Goal: Task Accomplishment & Management: Use online tool/utility

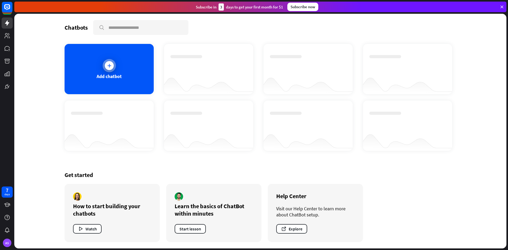
click at [91, 81] on div "Add chatbot" at bounding box center [109, 69] width 89 height 50
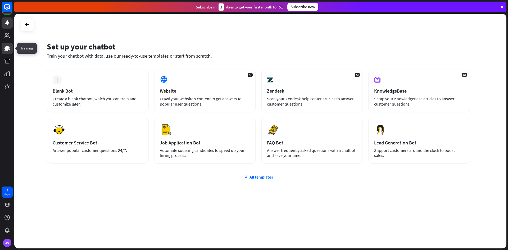
click at [11, 49] on link at bounding box center [7, 48] width 11 height 11
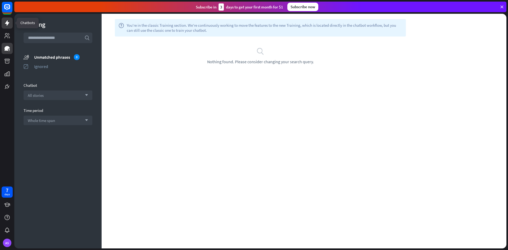
click at [9, 27] on link at bounding box center [7, 22] width 11 height 11
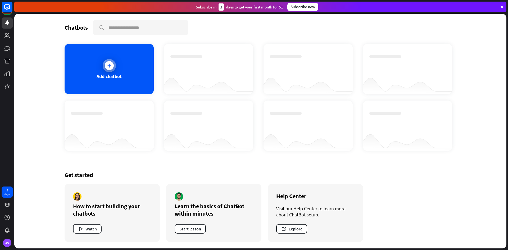
click at [107, 65] on icon at bounding box center [109, 65] width 5 height 5
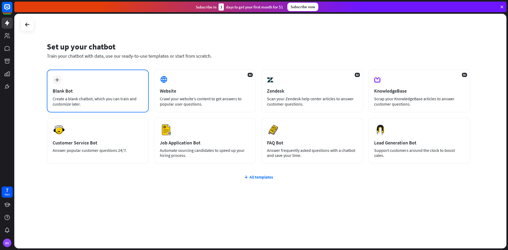
click at [72, 87] on div "plus Blank Bot Create a blank chatbot, which you can train and customize later." at bounding box center [98, 91] width 102 height 43
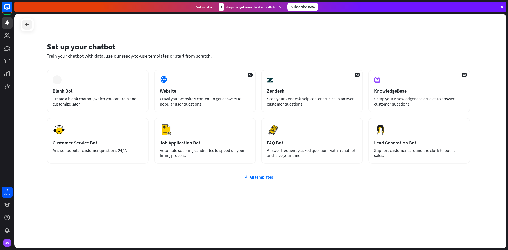
click at [28, 28] on div at bounding box center [27, 25] width 10 height 10
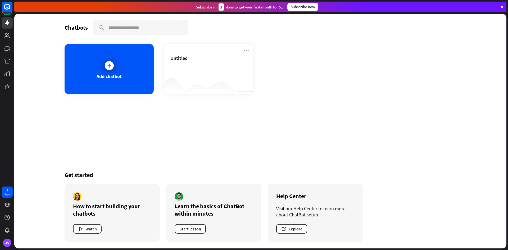
click at [62, 8] on div "Subscribe [DATE] to get your first month for $1 Subscribe now" at bounding box center [260, 7] width 492 height 11
drag, startPoint x: 63, startPoint y: 8, endPoint x: 76, endPoint y: 5, distance: 12.8
click at [70, 7] on div "Subscribe [DATE] to get your first month for $1 Subscribe now" at bounding box center [260, 7] width 492 height 11
click at [76, 5] on div "Subscribe [DATE] to get your first month for $1 Subscribe now" at bounding box center [260, 7] width 492 height 11
click at [2, 93] on div "7 days AS" at bounding box center [7, 125] width 14 height 250
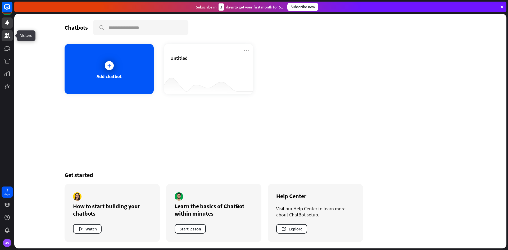
click at [5, 31] on link at bounding box center [7, 35] width 11 height 11
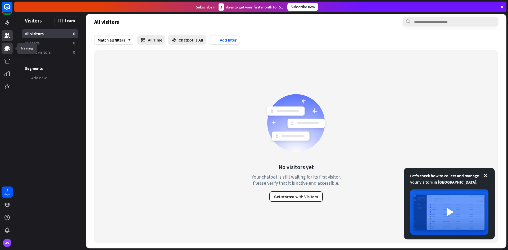
click at [7, 51] on icon at bounding box center [7, 48] width 6 height 6
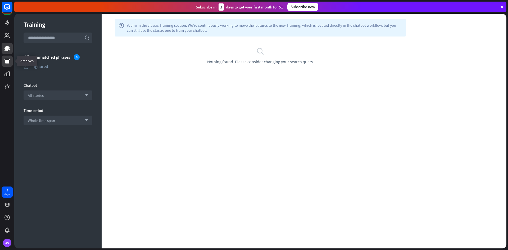
click at [4, 62] on icon at bounding box center [7, 61] width 6 height 6
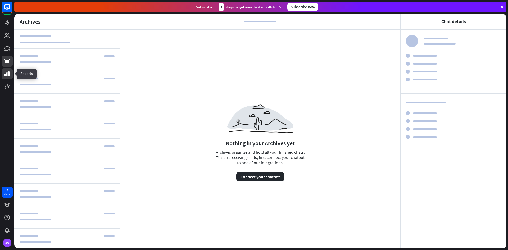
click at [9, 74] on icon at bounding box center [6, 73] width 5 height 5
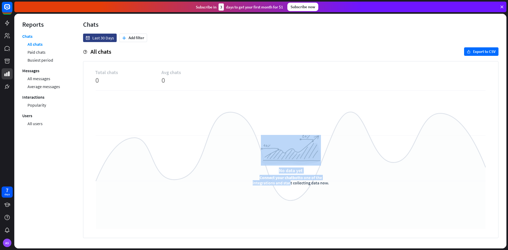
drag, startPoint x: 88, startPoint y: 176, endPoint x: 116, endPoint y: 195, distance: 34.1
click at [116, 195] on div "Total chats 0 Avg chats 0 Group Created with Sketch. No data yet Connect your c…" at bounding box center [290, 149] width 415 height 177
drag, startPoint x: 179, startPoint y: 147, endPoint x: 174, endPoint y: 155, distance: 9.2
drag, startPoint x: 174, startPoint y: 155, endPoint x: 180, endPoint y: 136, distance: 19.3
click at [180, 136] on div "No data yet Connect your chatbot to one of the integrations and start collectin…" at bounding box center [290, 160] width 391 height 140
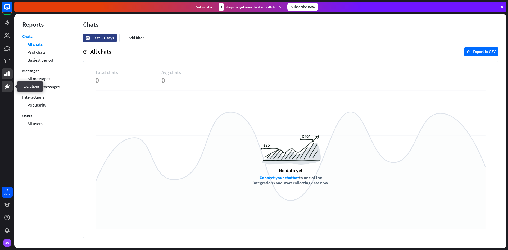
click at [2, 91] on link at bounding box center [7, 86] width 11 height 11
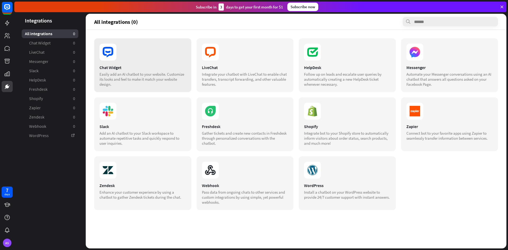
click at [116, 70] on section "Chat Widget Easily add an AI chatbot to your website. Customize its looks and f…" at bounding box center [142, 76] width 86 height 22
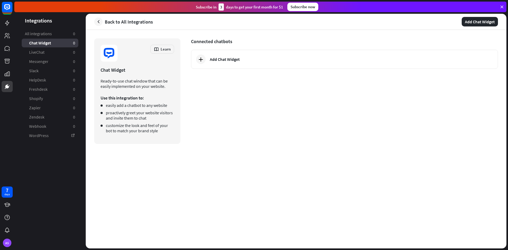
click at [2, 15] on div at bounding box center [7, 9] width 11 height 14
click at [8, 42] on div at bounding box center [7, 46] width 14 height 92
click at [10, 40] on link at bounding box center [7, 35] width 11 height 11
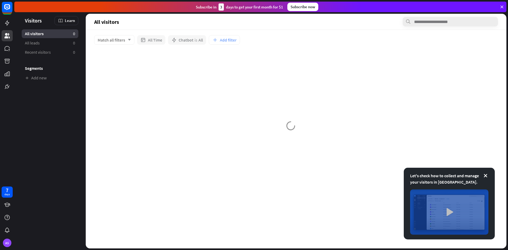
click at [443, 206] on img at bounding box center [449, 211] width 78 height 45
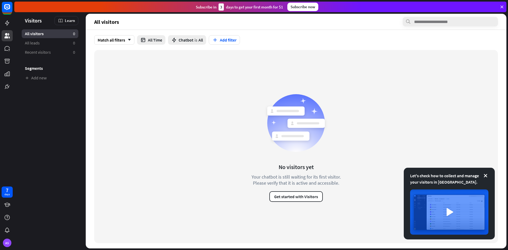
drag, startPoint x: 360, startPoint y: 57, endPoint x: 357, endPoint y: 57, distance: 2.7
click at [358, 57] on div "close" at bounding box center [254, 125] width 508 height 250
click at [486, 174] on icon at bounding box center [484, 175] width 5 height 5
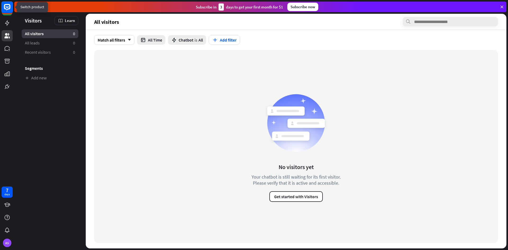
click at [4, 13] on rect at bounding box center [7, 7] width 12 height 12
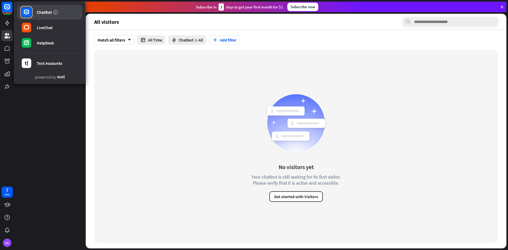
click at [33, 16] on link "ChatBot" at bounding box center [49, 12] width 65 height 15
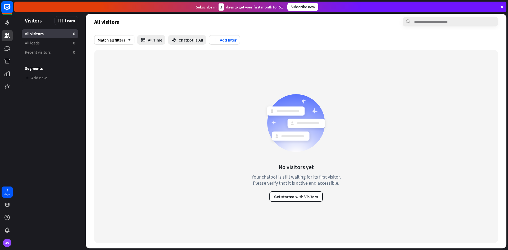
click at [9, 7] on rect at bounding box center [7, 7] width 12 height 12
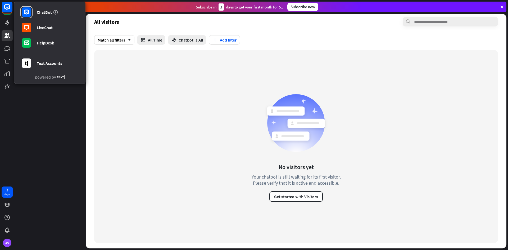
click at [105, 81] on div "No visitors yet Your chatbot is still waiting for its first visitor. Please ver…" at bounding box center [295, 146] width 403 height 193
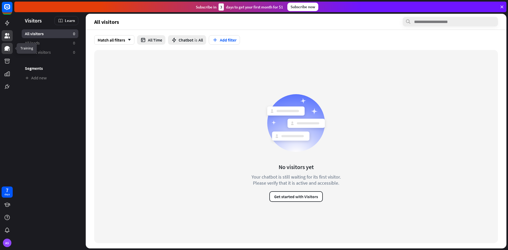
click at [4, 45] on link at bounding box center [7, 48] width 11 height 11
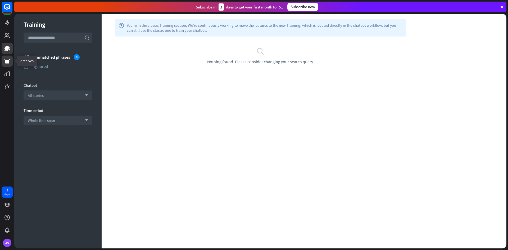
click at [7, 61] on icon at bounding box center [7, 61] width 6 height 6
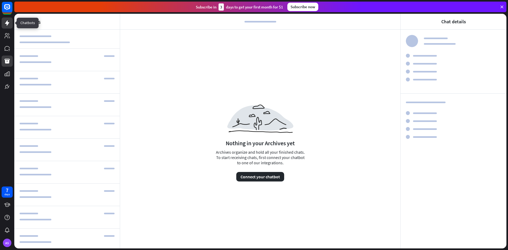
click at [9, 20] on icon at bounding box center [7, 23] width 6 height 6
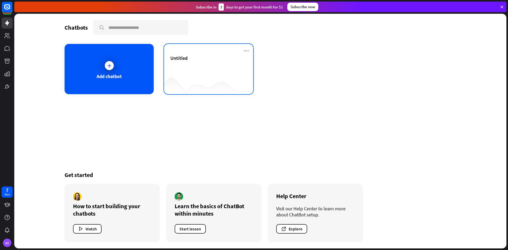
click at [200, 58] on div "Untitled" at bounding box center [208, 58] width 76 height 6
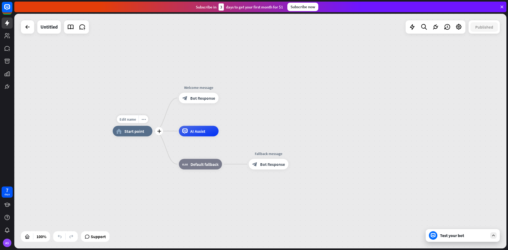
click at [132, 134] on span "Start point" at bounding box center [134, 130] width 20 height 5
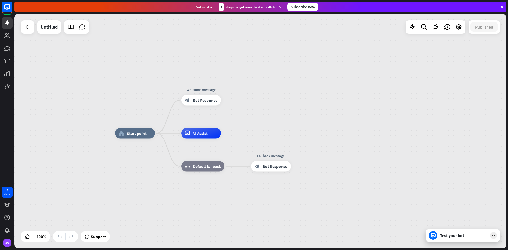
drag, startPoint x: 104, startPoint y: 152, endPoint x: 111, endPoint y: 155, distance: 6.5
click at [109, 155] on div "home_2 Start point Welcome message block_bot_response Bot Response AI Assist bl…" at bounding box center [260, 131] width 492 height 234
click at [49, 32] on div "Untitled" at bounding box center [48, 26] width 17 height 13
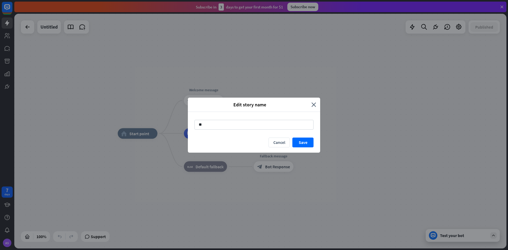
type input "*"
type input "********"
click at [312, 141] on button "Save" at bounding box center [302, 142] width 21 height 10
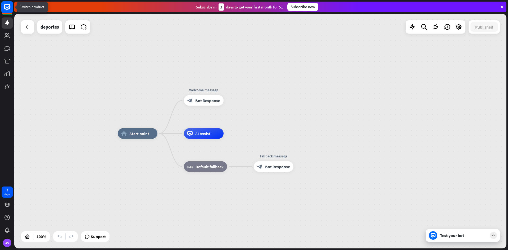
click at [3, 7] on rect at bounding box center [7, 7] width 12 height 12
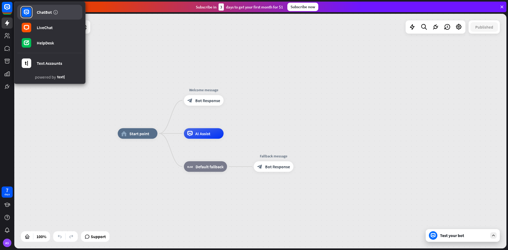
click at [31, 8] on div at bounding box center [26, 12] width 12 height 12
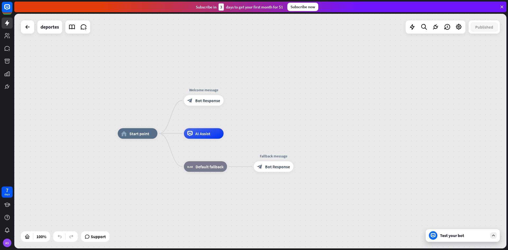
click at [112, 13] on div "Subscribe [DATE] to get your first month for $1 Subscribe now" at bounding box center [260, 7] width 493 height 14
click at [110, 12] on div "Subscribe [DATE] to get your first month for $1 Subscribe now" at bounding box center [260, 7] width 492 height 11
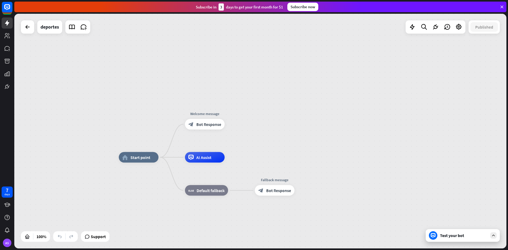
drag, startPoint x: 116, startPoint y: 72, endPoint x: 117, endPoint y: 90, distance: 18.5
click at [117, 90] on div "home_2 Start point Welcome message block_bot_response Bot Response AI Assist bl…" at bounding box center [260, 131] width 492 height 234
click at [71, 27] on icon at bounding box center [71, 27] width 7 height 7
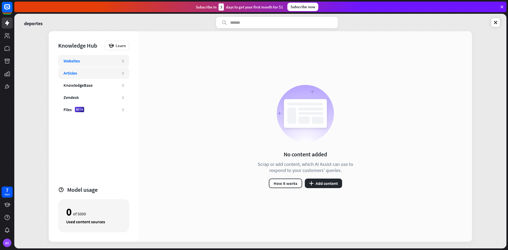
click at [103, 70] on div "Articles 0" at bounding box center [93, 73] width 71 height 12
click at [324, 186] on button "plus Add content" at bounding box center [323, 183] width 37 height 10
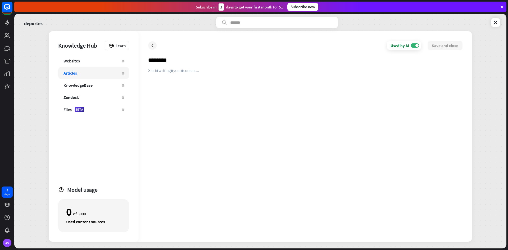
type input "********"
click at [174, 78] on div at bounding box center [305, 150] width 314 height 164
click at [431, 228] on div at bounding box center [305, 150] width 314 height 164
